Goal: Navigation & Orientation: Find specific page/section

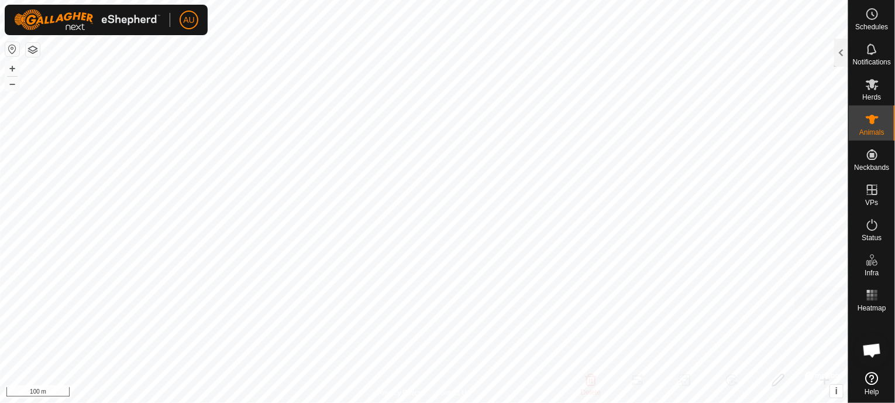
scroll to position [351, 0]
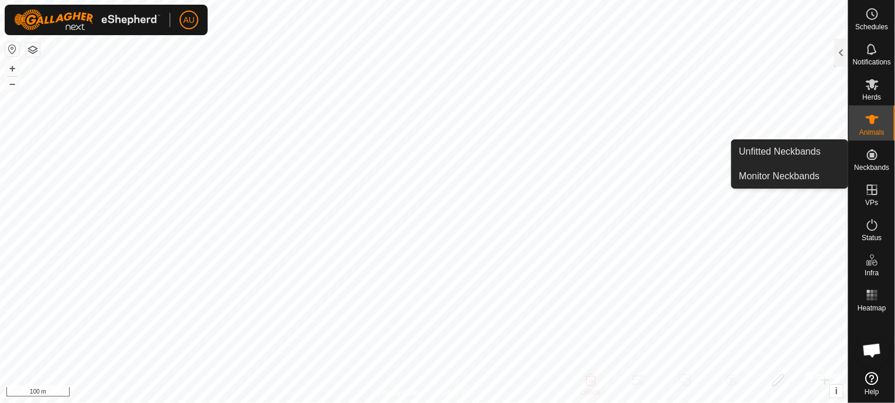
click at [879, 159] on icon at bounding box center [872, 154] width 14 height 14
click at [864, 159] on es-neckbands-svg-icon at bounding box center [872, 154] width 21 height 19
click at [765, 178] on link "Monitor Neckbands" at bounding box center [790, 175] width 116 height 23
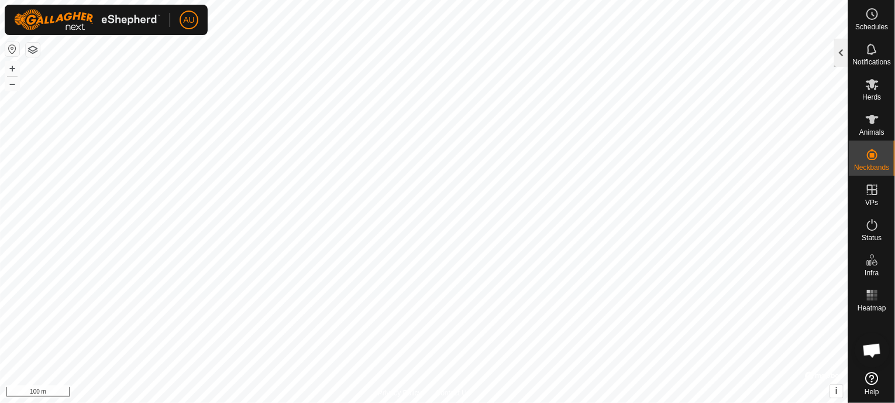
click at [843, 63] on div at bounding box center [841, 53] width 14 height 28
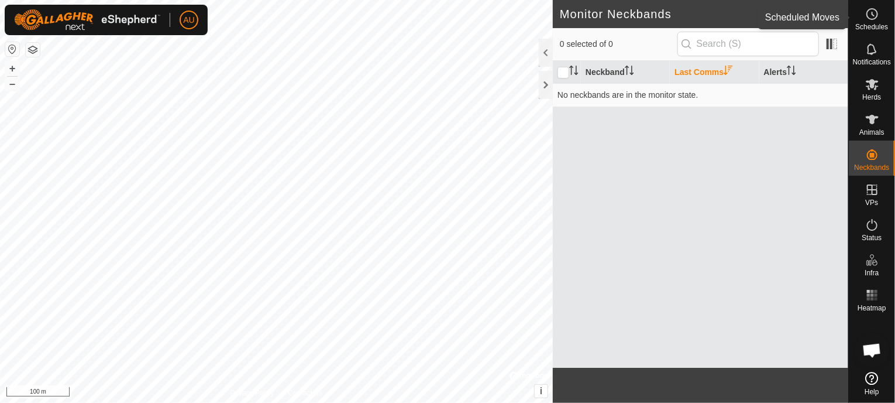
click at [871, 22] on es-schedule-vp-svg-icon at bounding box center [872, 14] width 21 height 19
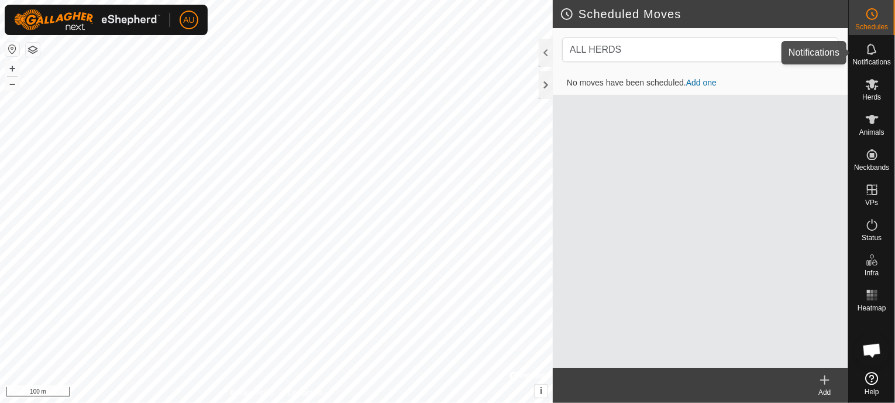
click at [869, 52] on icon at bounding box center [872, 49] width 14 height 14
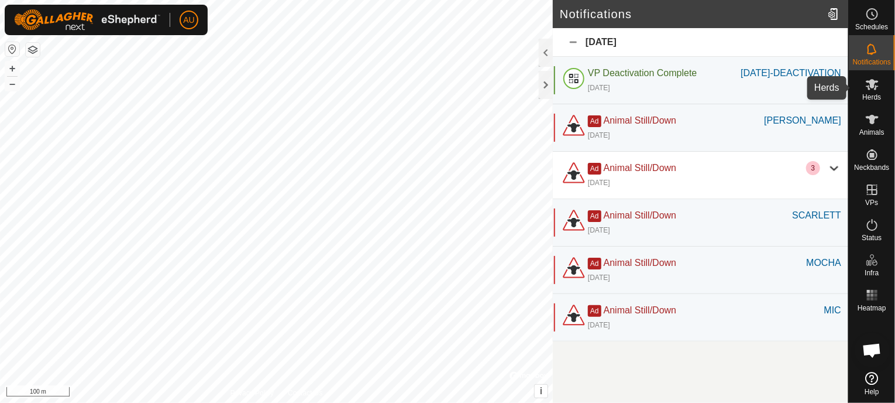
click at [870, 92] on es-mob-svg-icon at bounding box center [872, 84] width 21 height 19
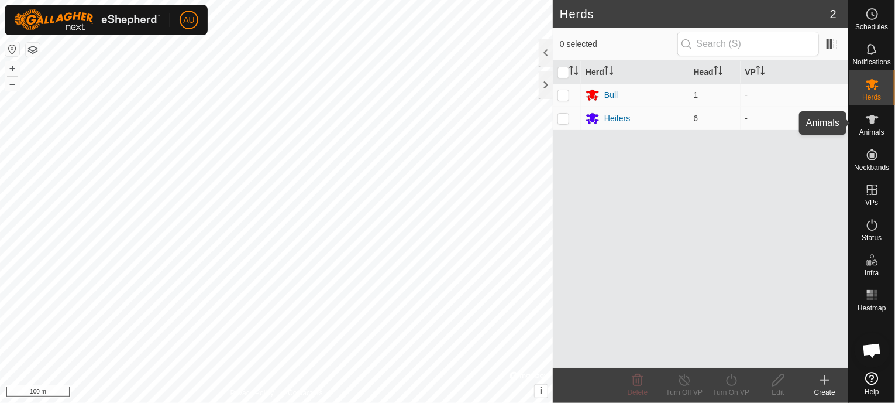
click at [866, 121] on icon at bounding box center [872, 119] width 14 height 14
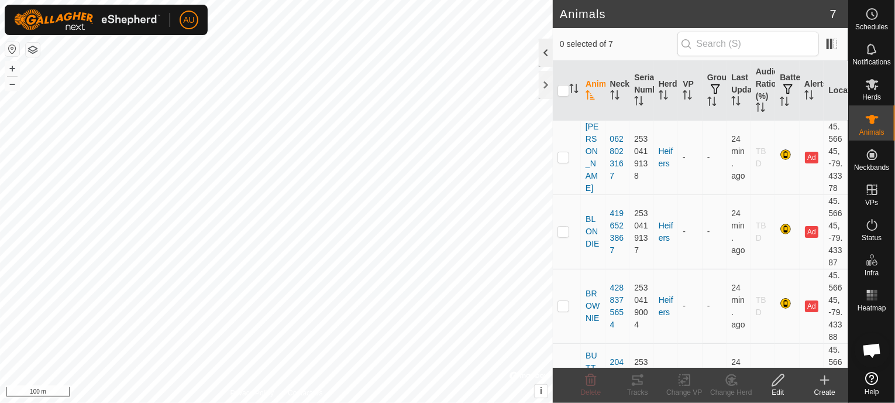
click at [544, 56] on div at bounding box center [546, 53] width 14 height 28
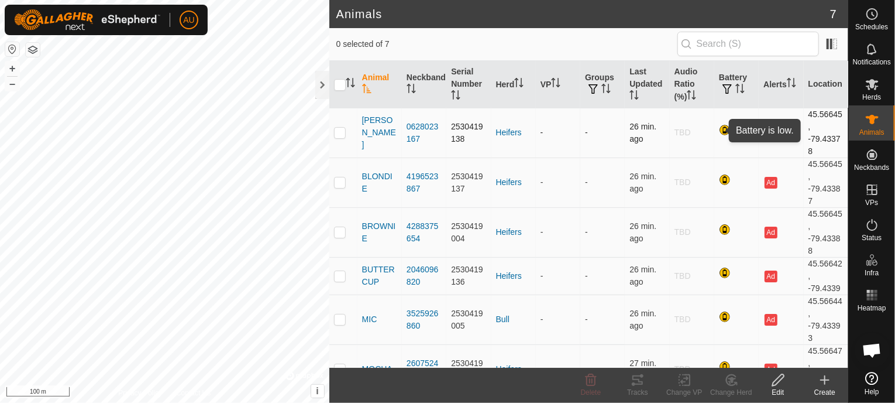
click at [719, 132] on div at bounding box center [726, 131] width 14 height 14
click at [831, 43] on span at bounding box center [832, 44] width 19 height 19
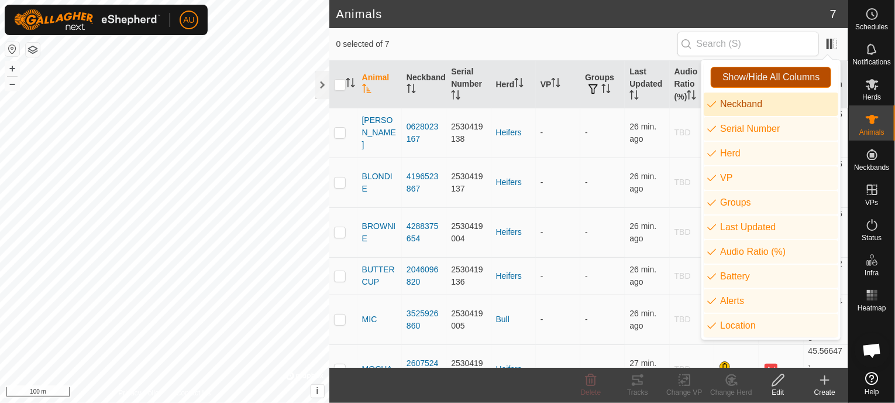
click at [777, 75] on span "Show/Hide All Columns" at bounding box center [771, 77] width 97 height 11
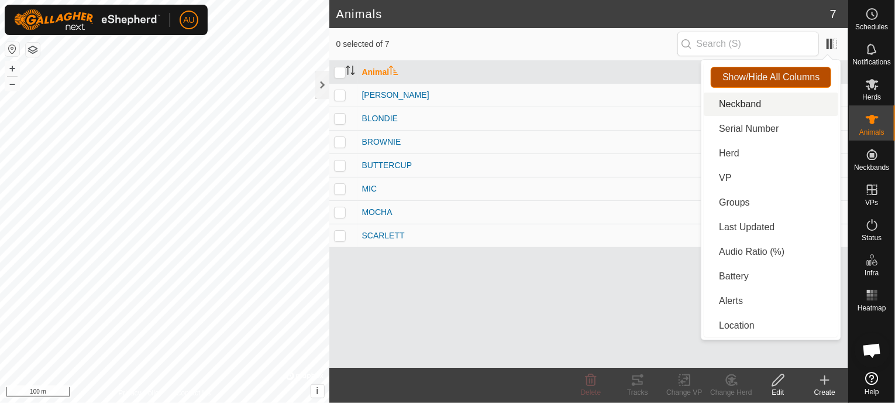
click at [777, 75] on span "Show/Hide All Columns" at bounding box center [771, 77] width 97 height 11
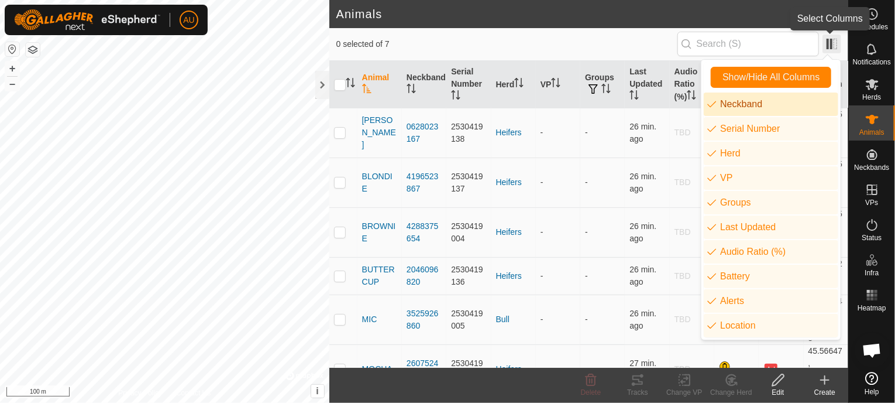
click at [833, 46] on span at bounding box center [832, 44] width 19 height 19
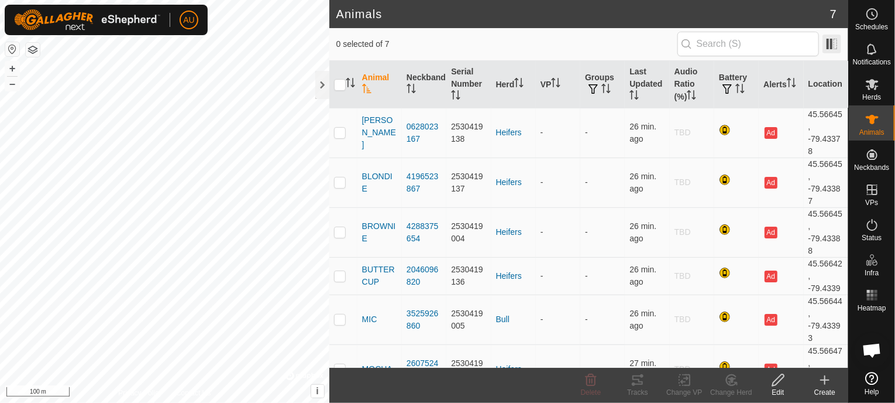
click at [833, 46] on span at bounding box center [832, 44] width 19 height 19
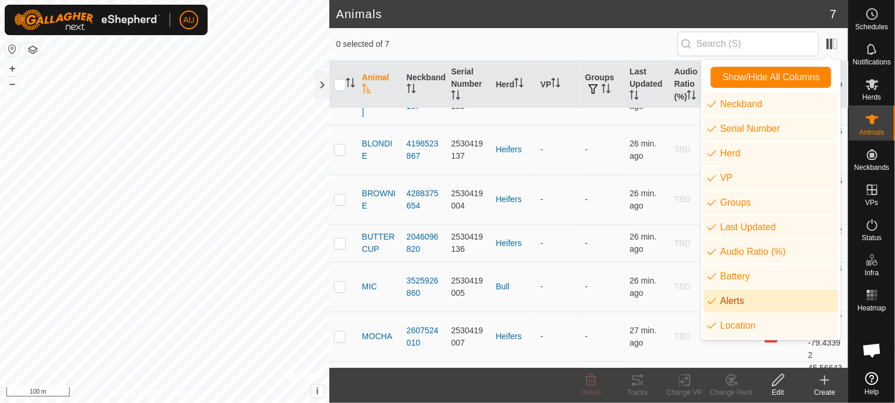
scroll to position [63, 0]
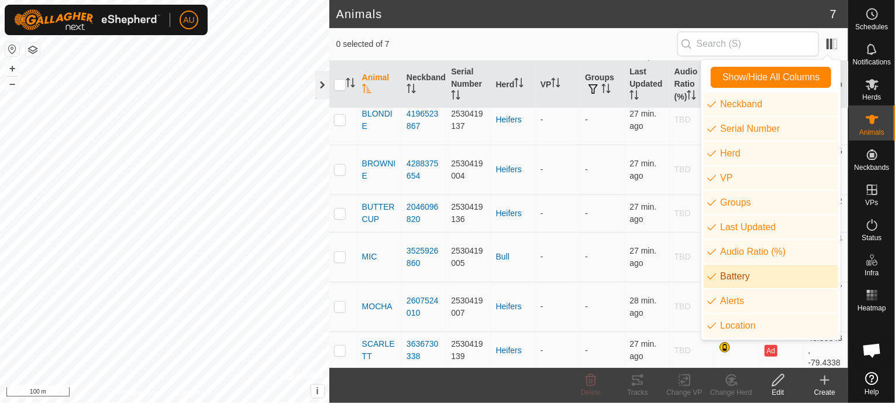
click at [318, 88] on div at bounding box center [322, 85] width 14 height 28
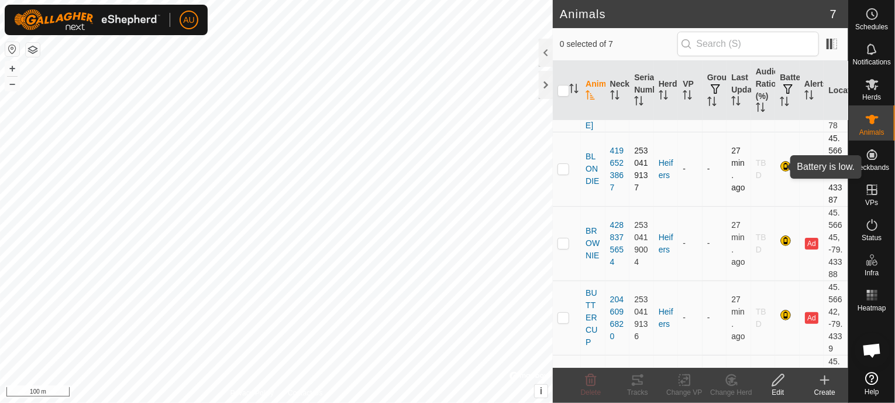
click at [780, 166] on div at bounding box center [787, 167] width 14 height 14
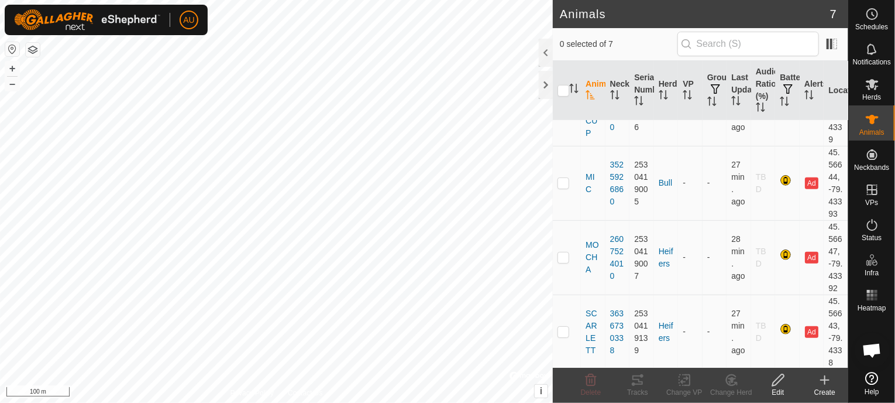
scroll to position [0, 0]
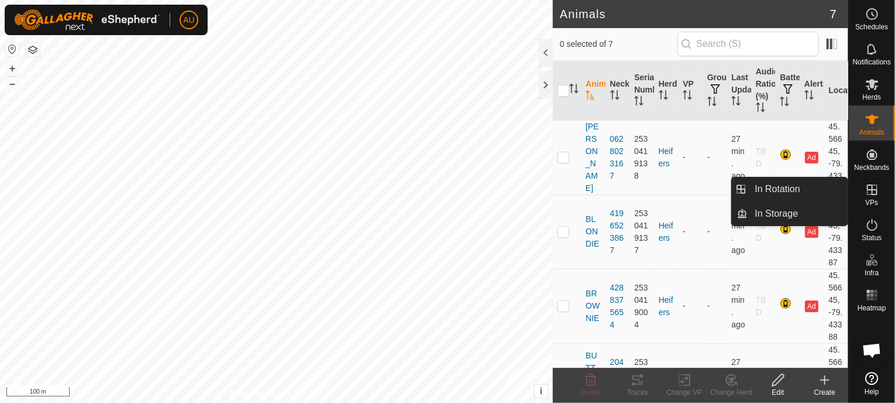
click at [878, 191] on icon at bounding box center [872, 190] width 14 height 14
click at [774, 188] on link "In Rotation" at bounding box center [798, 188] width 100 height 23
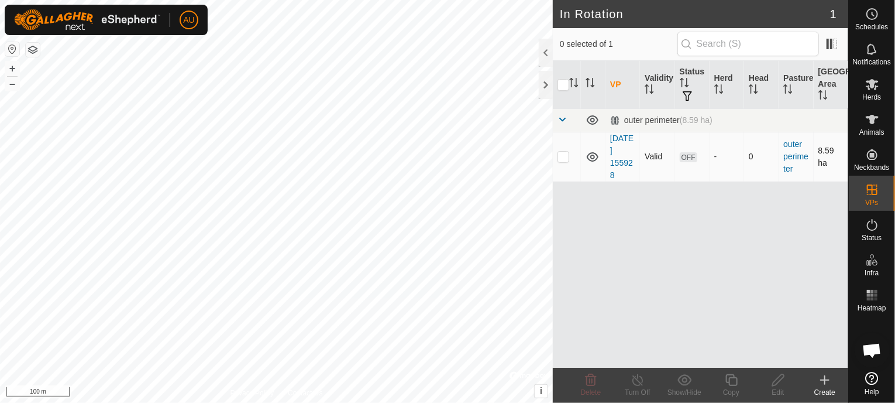
click at [561, 159] on p-checkbox at bounding box center [564, 156] width 12 height 9
checkbox input "true"
click at [563, 121] on span at bounding box center [562, 119] width 9 height 9
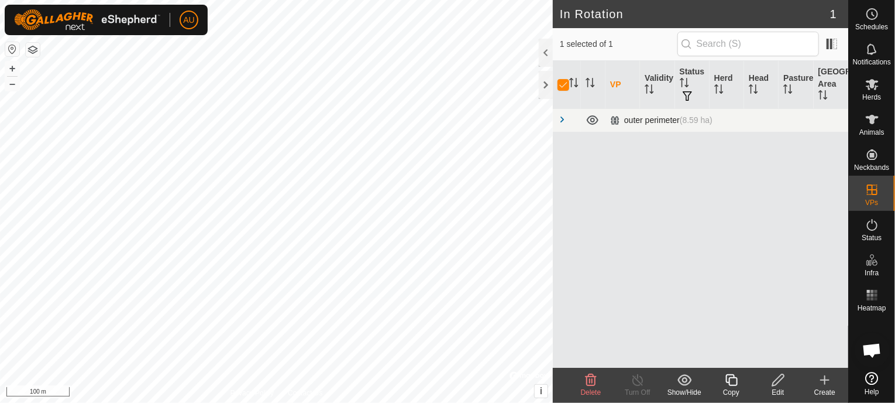
click at [563, 120] on span at bounding box center [562, 119] width 9 height 9
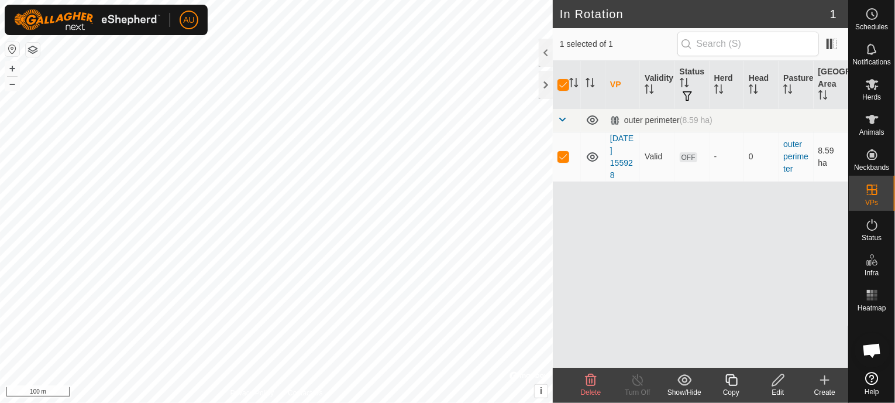
click at [565, 92] on th at bounding box center [567, 85] width 28 height 48
click at [566, 77] on th at bounding box center [567, 85] width 28 height 48
click at [568, 86] on input "checkbox" at bounding box center [564, 85] width 12 height 12
checkbox input "false"
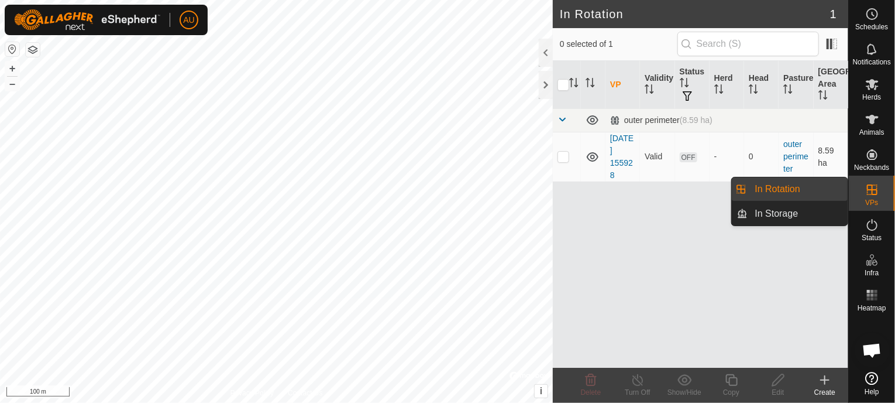
click at [871, 192] on icon at bounding box center [872, 190] width 14 height 14
click at [772, 212] on link "In Storage" at bounding box center [798, 213] width 100 height 23
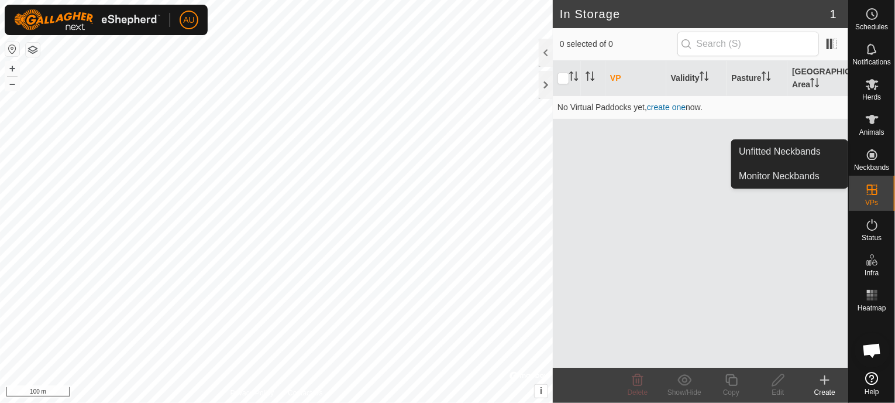
click at [886, 156] on div "Neckbands" at bounding box center [872, 157] width 46 height 35
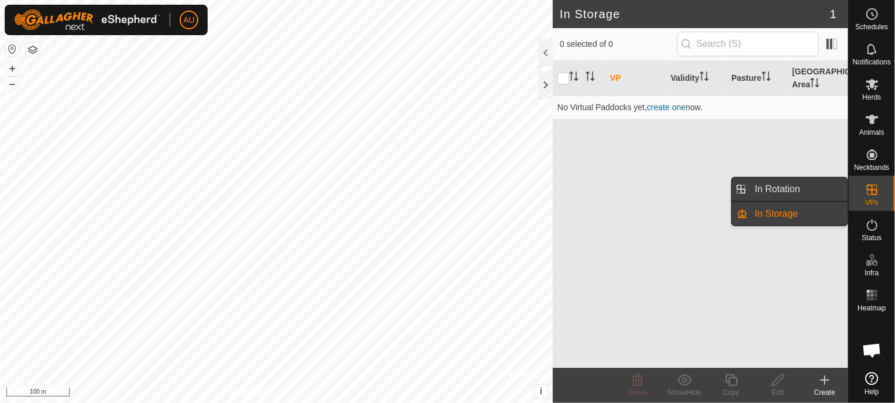
click at [780, 185] on link "In Rotation" at bounding box center [798, 188] width 100 height 23
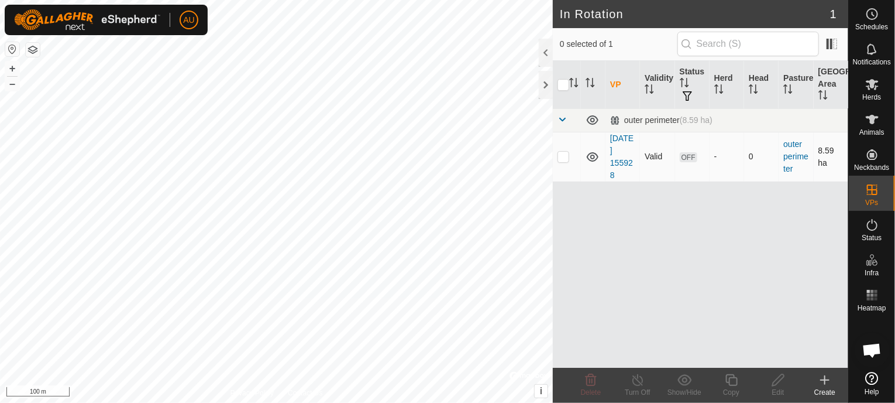
click at [618, 156] on td "[DATE] 155928" at bounding box center [623, 157] width 35 height 50
click at [688, 157] on span "OFF" at bounding box center [689, 157] width 18 height 10
click at [593, 156] on icon at bounding box center [593, 157] width 14 height 14
click at [592, 157] on icon at bounding box center [593, 157] width 14 height 14
click at [592, 157] on icon at bounding box center [593, 156] width 12 height 9
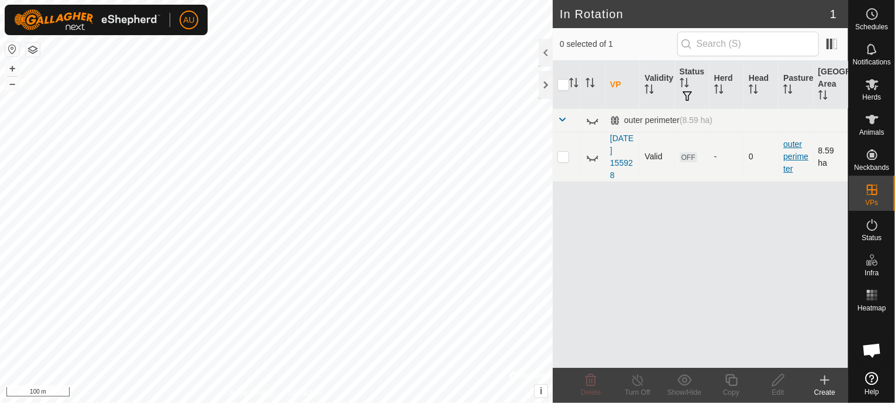
click at [796, 160] on link "outer perimeter" at bounding box center [796, 156] width 25 height 34
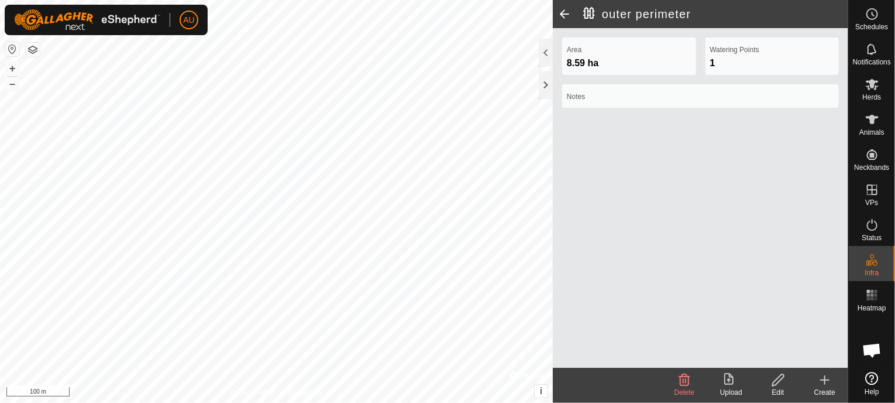
click at [733, 383] on icon at bounding box center [731, 380] width 14 height 14
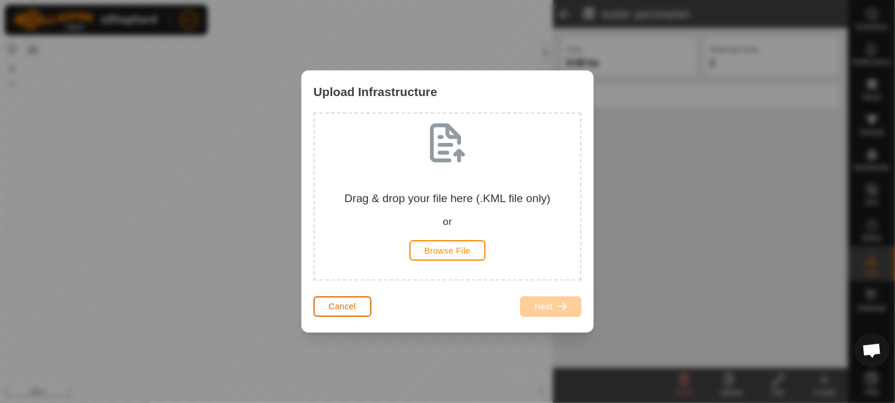
click at [336, 306] on span "Cancel" at bounding box center [343, 305] width 28 height 9
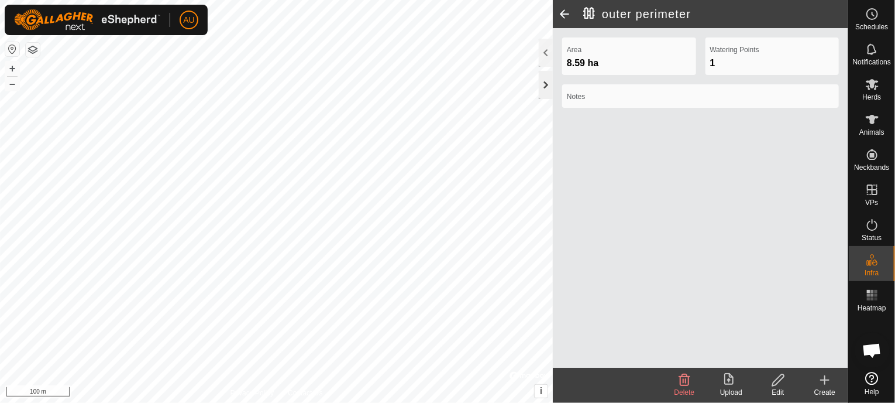
click at [545, 91] on div at bounding box center [546, 85] width 14 height 28
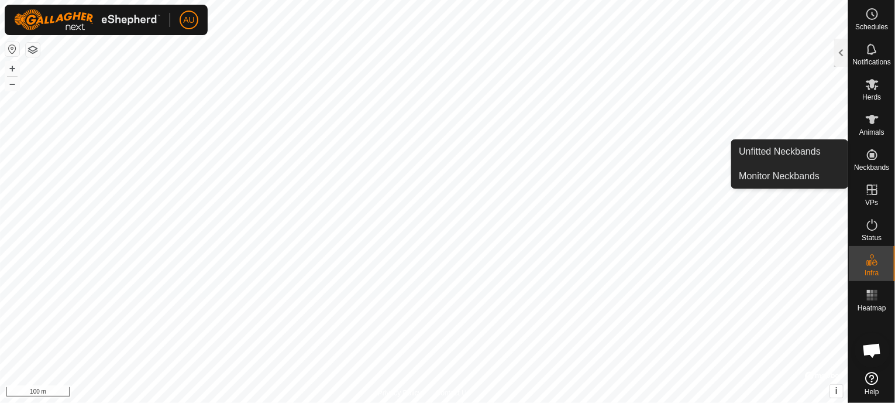
click at [875, 154] on icon at bounding box center [872, 154] width 14 height 14
click at [765, 176] on link "Monitor Neckbands" at bounding box center [790, 175] width 116 height 23
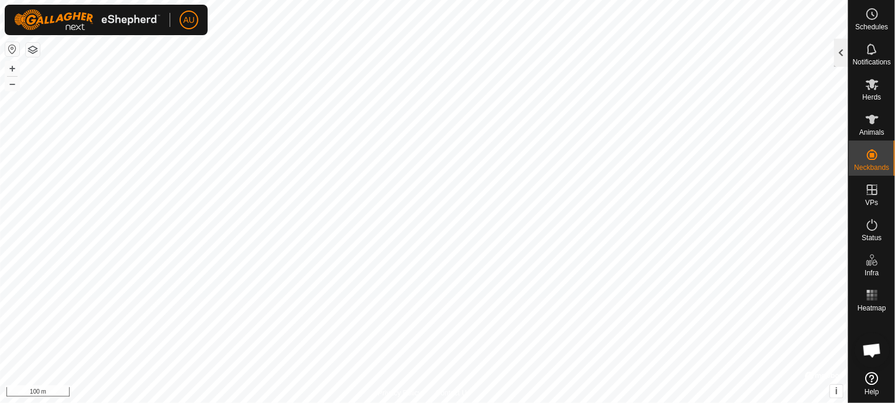
click at [835, 61] on div at bounding box center [841, 53] width 14 height 28
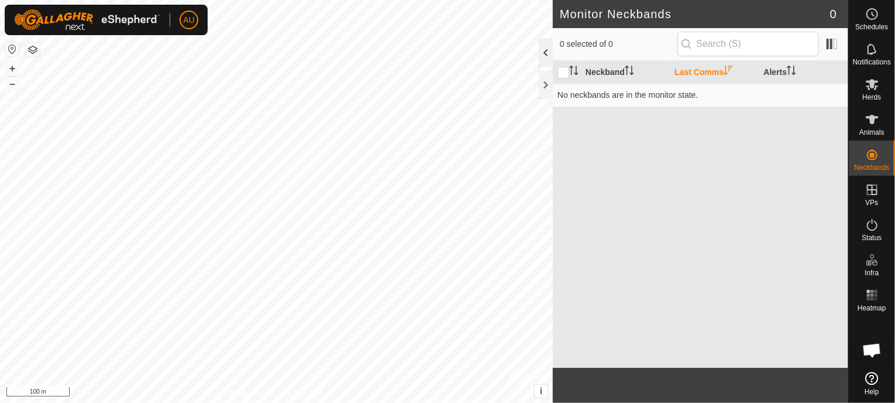
click at [541, 56] on div at bounding box center [546, 53] width 14 height 28
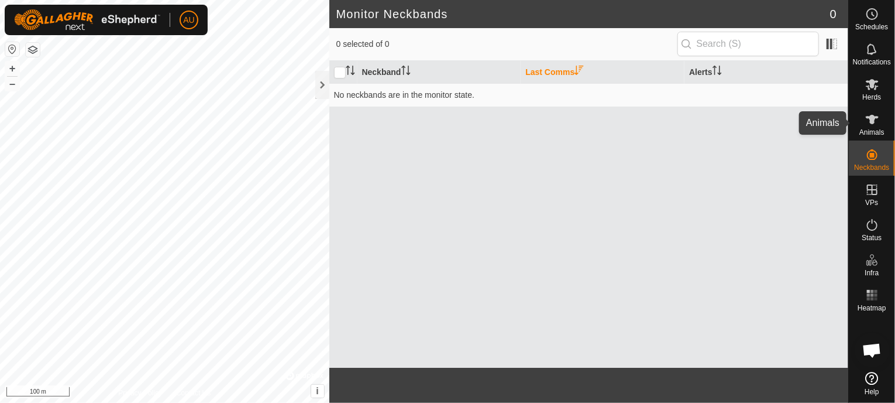
click at [868, 124] on icon at bounding box center [872, 119] width 14 height 14
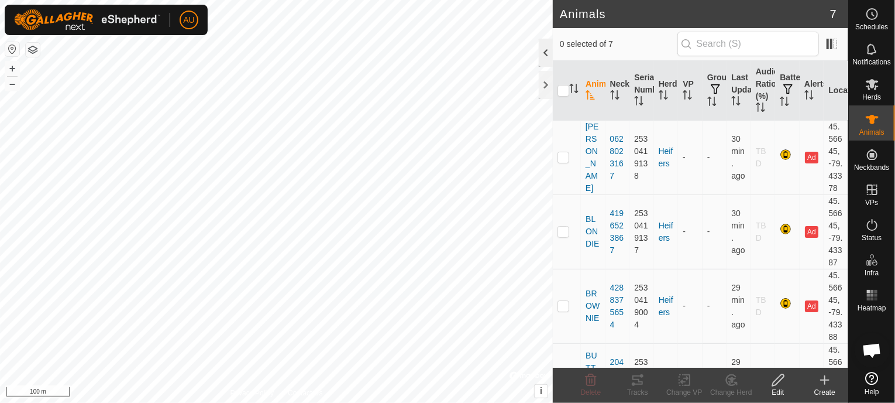
click at [548, 51] on div at bounding box center [546, 53] width 14 height 28
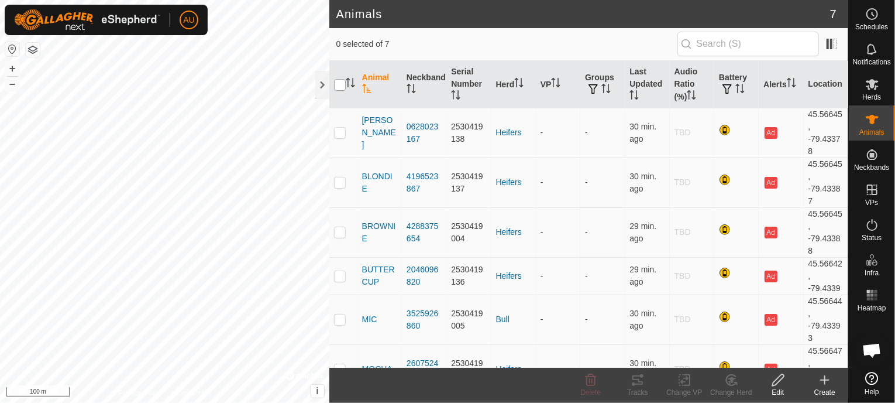
click at [339, 85] on input "checkbox" at bounding box center [340, 85] width 12 height 12
checkbox input "true"
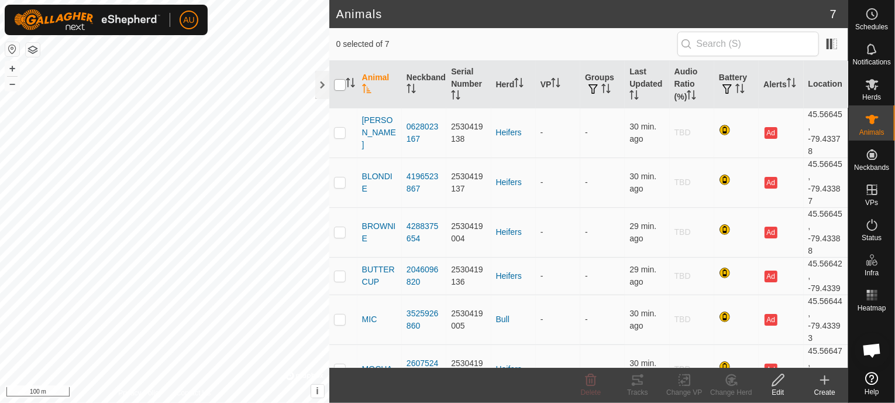
checkbox input "true"
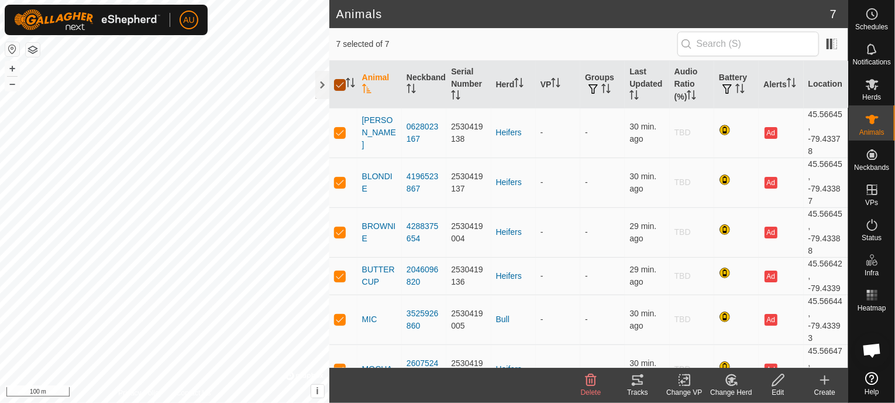
click at [343, 88] on input "checkbox" at bounding box center [340, 85] width 12 height 12
checkbox input "false"
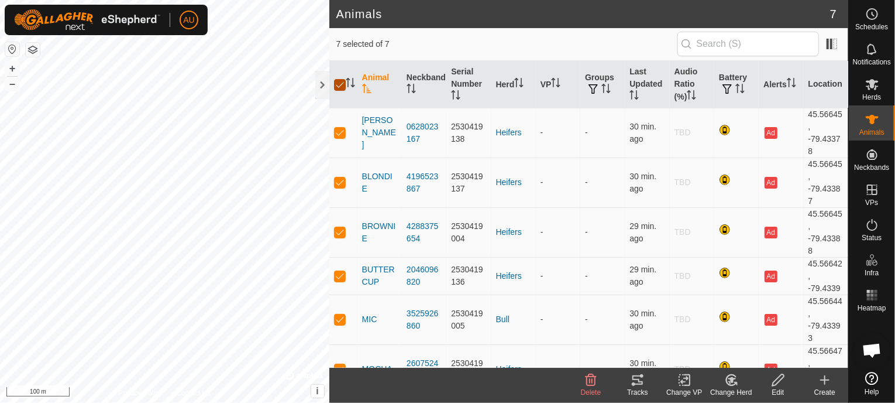
checkbox input "false"
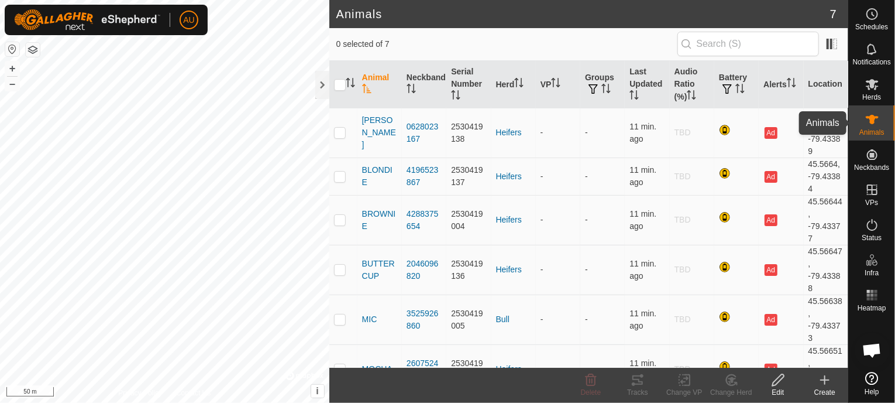
click at [877, 116] on icon at bounding box center [872, 119] width 13 height 9
click at [878, 59] on span "Notifications" at bounding box center [872, 62] width 38 height 7
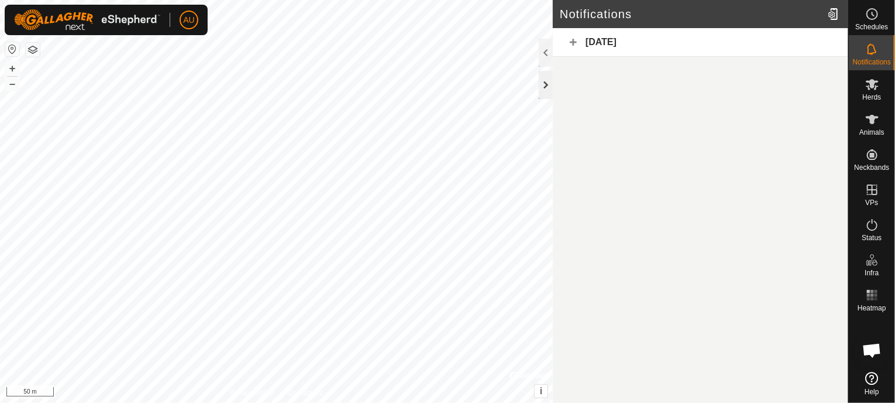
click at [545, 84] on div at bounding box center [546, 85] width 14 height 28
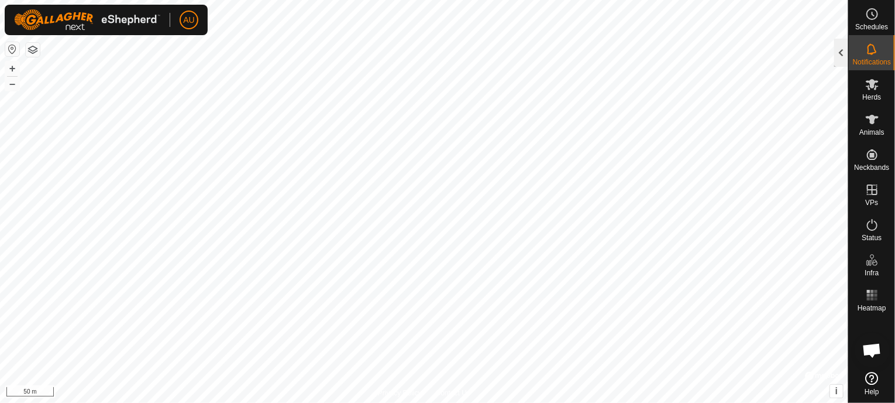
click at [841, 50] on div at bounding box center [841, 53] width 14 height 28
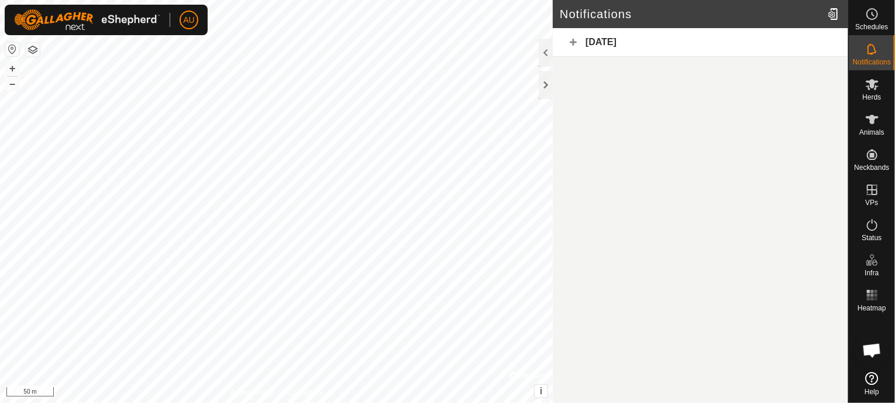
click at [571, 39] on div "[DATE]" at bounding box center [700, 42] width 295 height 29
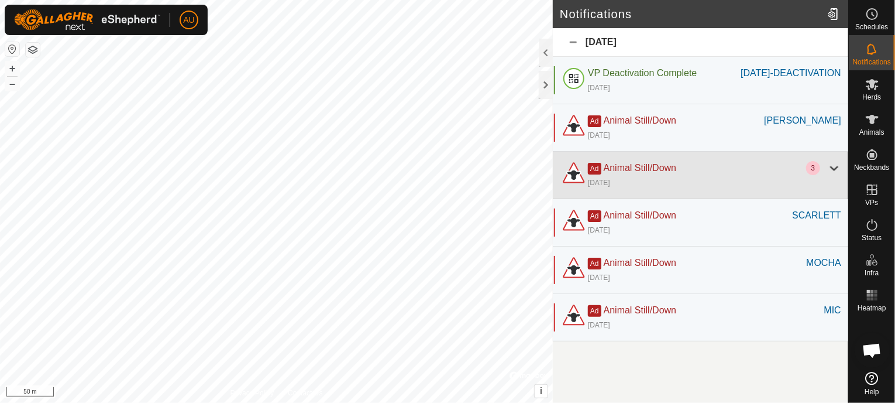
click at [830, 175] on div at bounding box center [834, 168] width 14 height 14
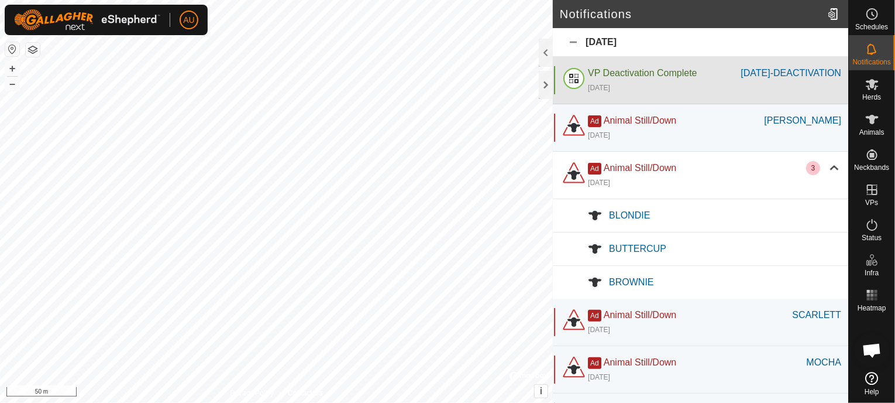
click at [660, 74] on span "VP Deactivation Complete" at bounding box center [642, 73] width 109 height 10
click at [573, 79] on div at bounding box center [574, 80] width 28 height 28
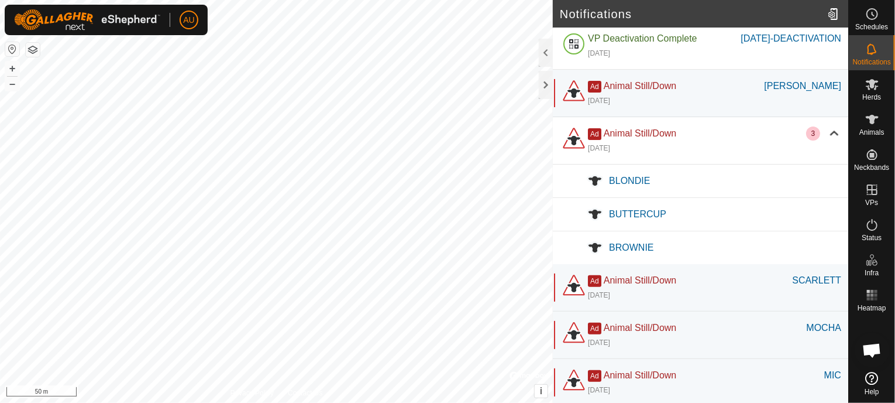
scroll to position [51, 0]
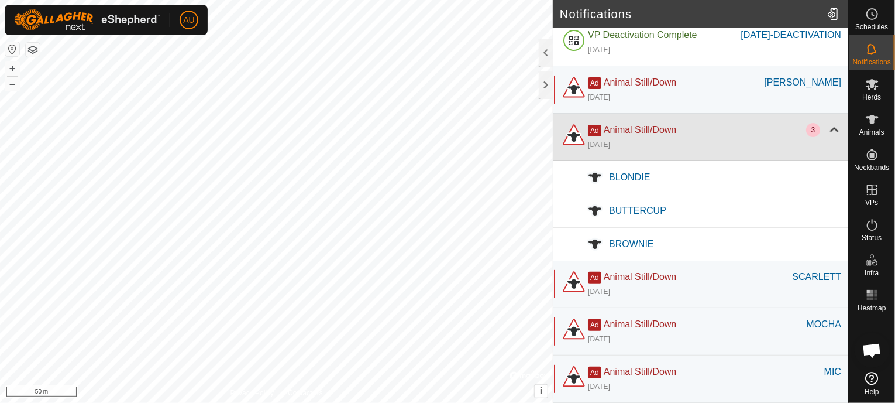
click at [827, 126] on div at bounding box center [834, 130] width 14 height 14
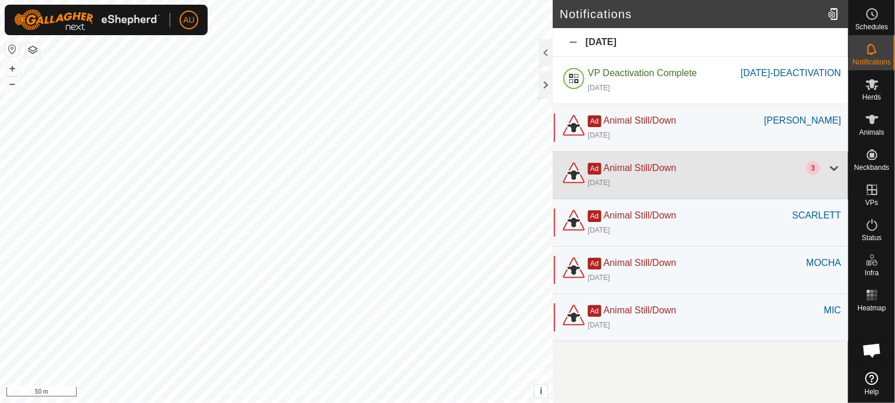
scroll to position [0, 0]
click at [836, 175] on div at bounding box center [834, 168] width 14 height 14
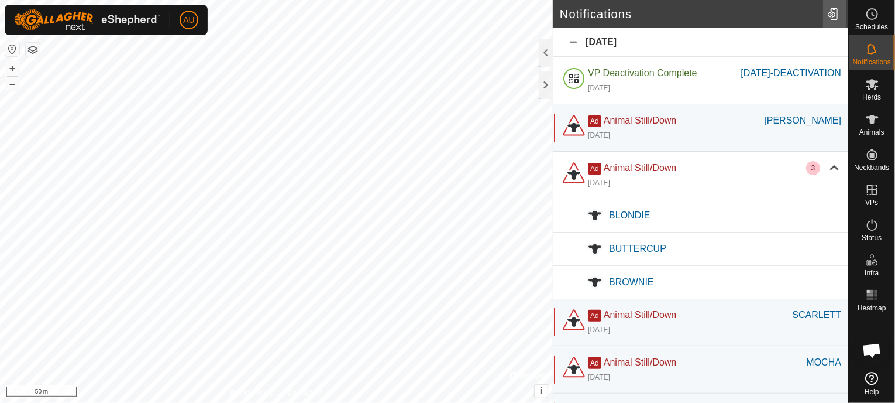
click at [837, 21] on div at bounding box center [834, 14] width 23 height 33
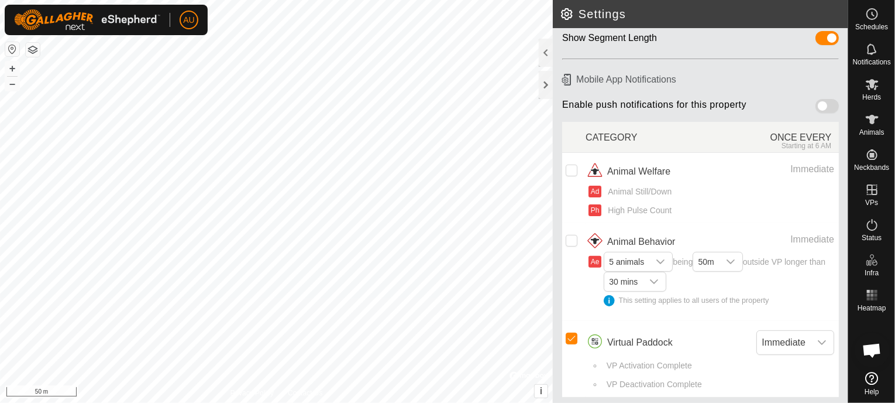
scroll to position [92, 0]
click at [571, 239] on input "checkbox" at bounding box center [572, 240] width 12 height 12
checkbox input "true"
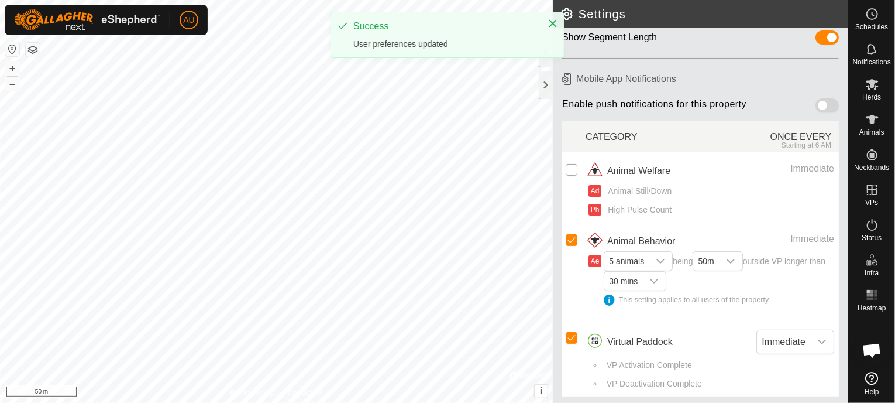
click at [569, 166] on input "Row Unselected" at bounding box center [572, 170] width 12 height 12
checkbox input "true"
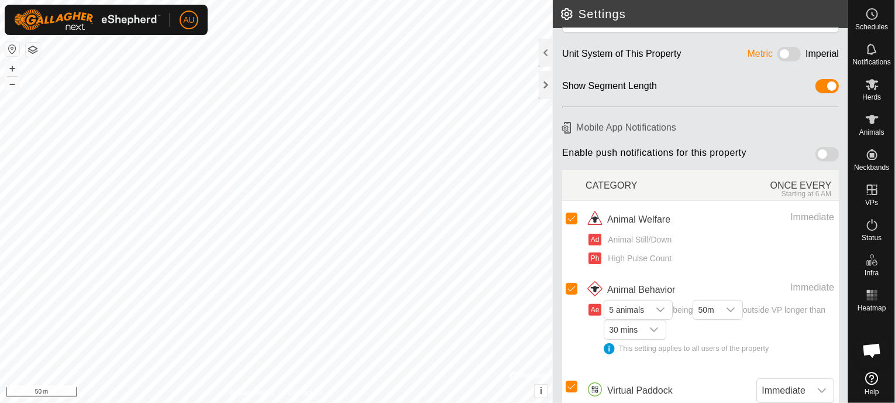
scroll to position [0, 0]
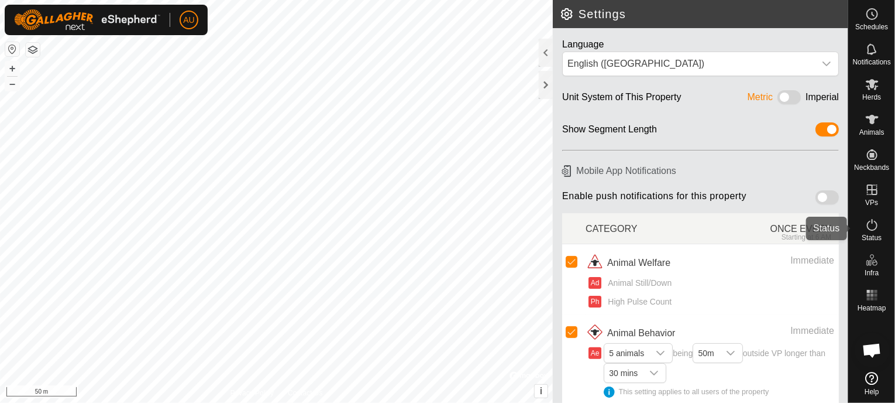
click at [875, 226] on icon at bounding box center [872, 225] width 14 height 14
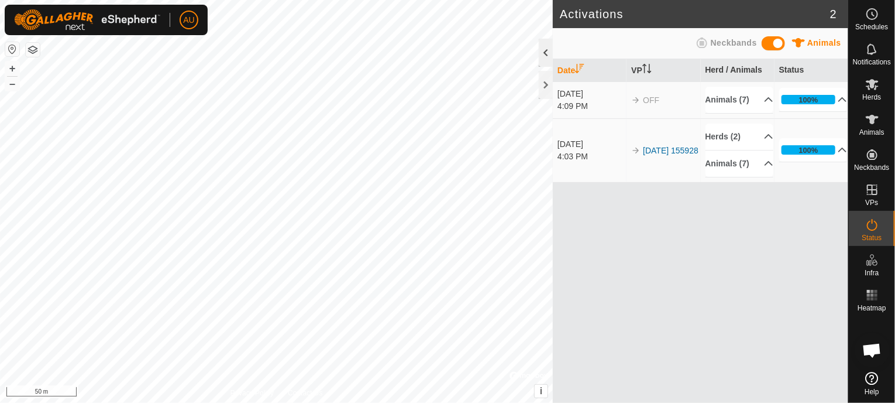
click at [545, 51] on div at bounding box center [546, 53] width 14 height 28
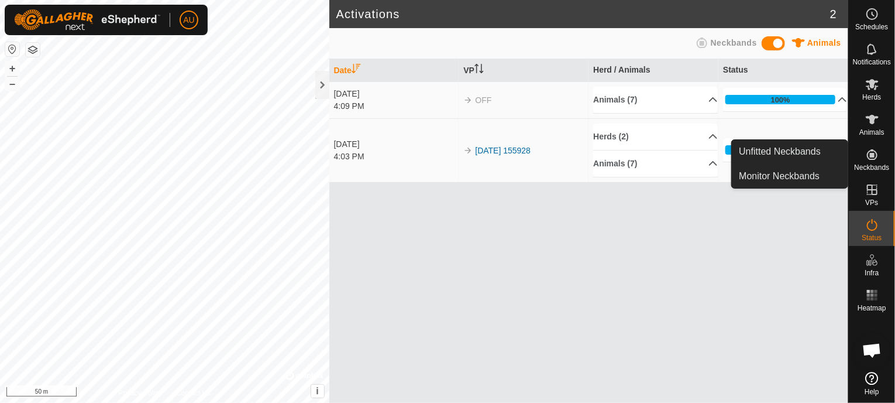
click at [871, 381] on icon at bounding box center [872, 378] width 13 height 13
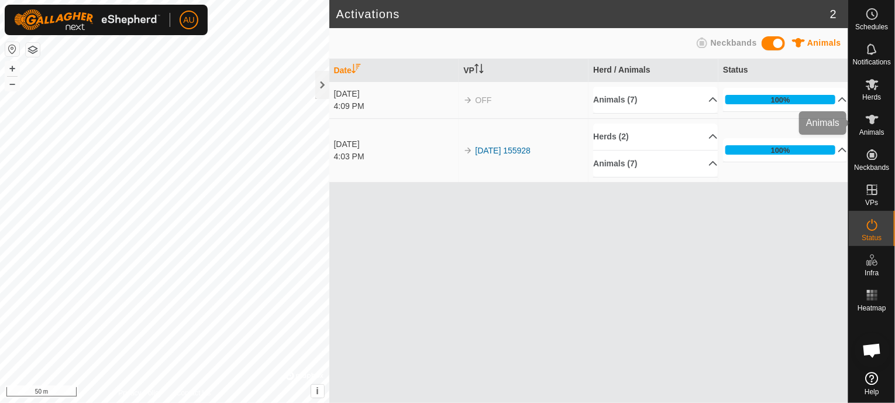
click at [875, 114] on icon at bounding box center [872, 119] width 14 height 14
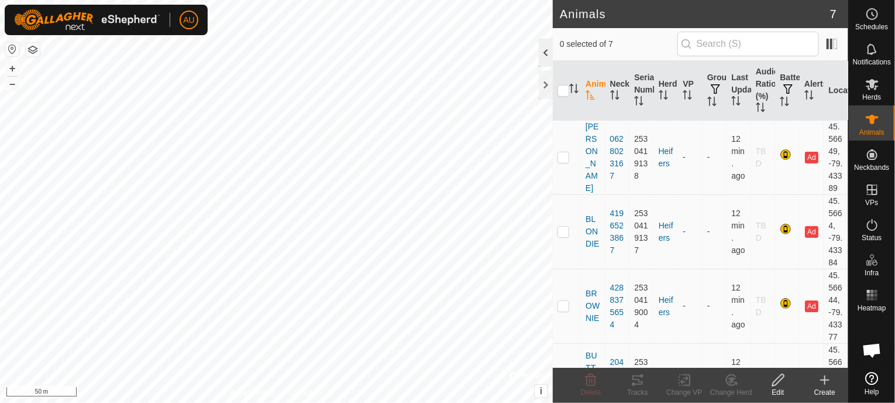
click at [541, 50] on div at bounding box center [546, 53] width 14 height 28
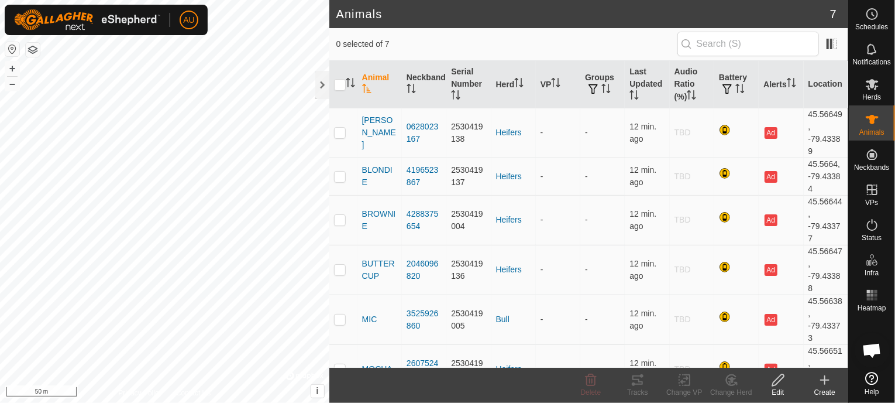
click at [874, 376] on icon at bounding box center [872, 378] width 13 height 13
click at [719, 128] on div at bounding box center [726, 131] width 14 height 14
click at [379, 139] on td "[PERSON_NAME]" at bounding box center [380, 133] width 44 height 50
click at [719, 130] on div at bounding box center [726, 131] width 14 height 14
click at [714, 219] on td "-" at bounding box center [736, 220] width 44 height 50
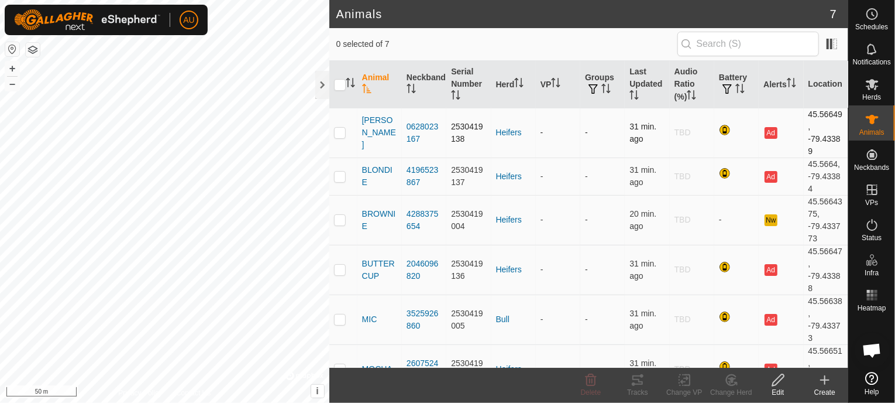
drag, startPoint x: 323, startPoint y: 77, endPoint x: 428, endPoint y: 116, distance: 112.6
click at [323, 77] on div at bounding box center [322, 85] width 14 height 28
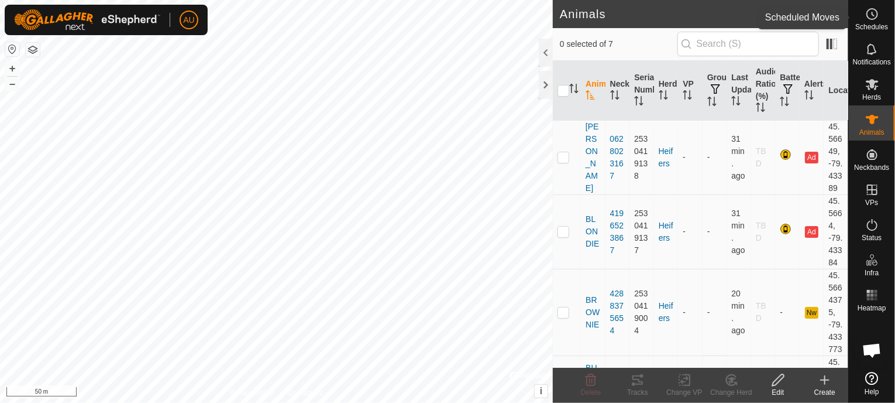
click at [872, 25] on span "Schedules" at bounding box center [871, 26] width 33 height 7
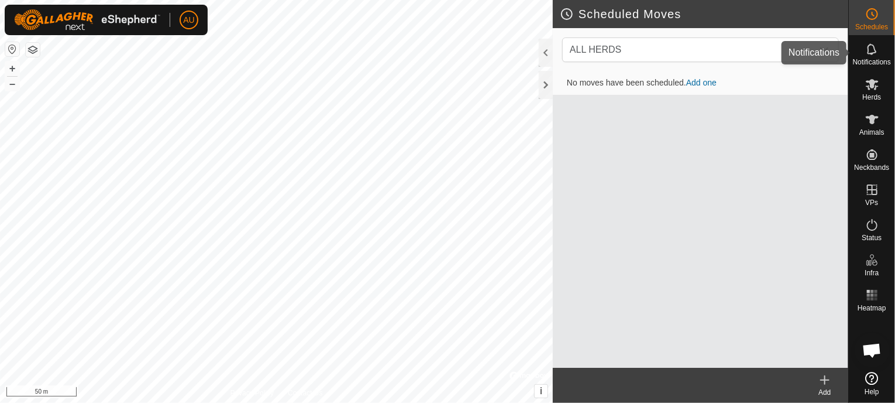
click at [879, 59] on span "Notifications" at bounding box center [872, 62] width 38 height 7
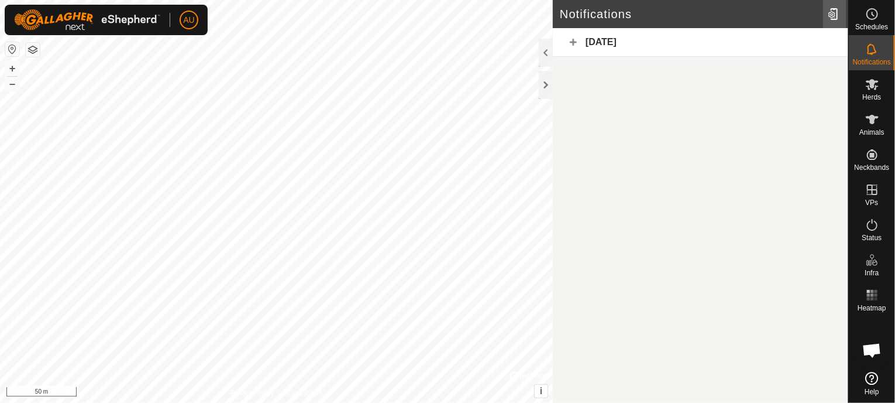
click at [836, 15] on div at bounding box center [834, 14] width 23 height 33
